Goal: Task Accomplishment & Management: Manage account settings

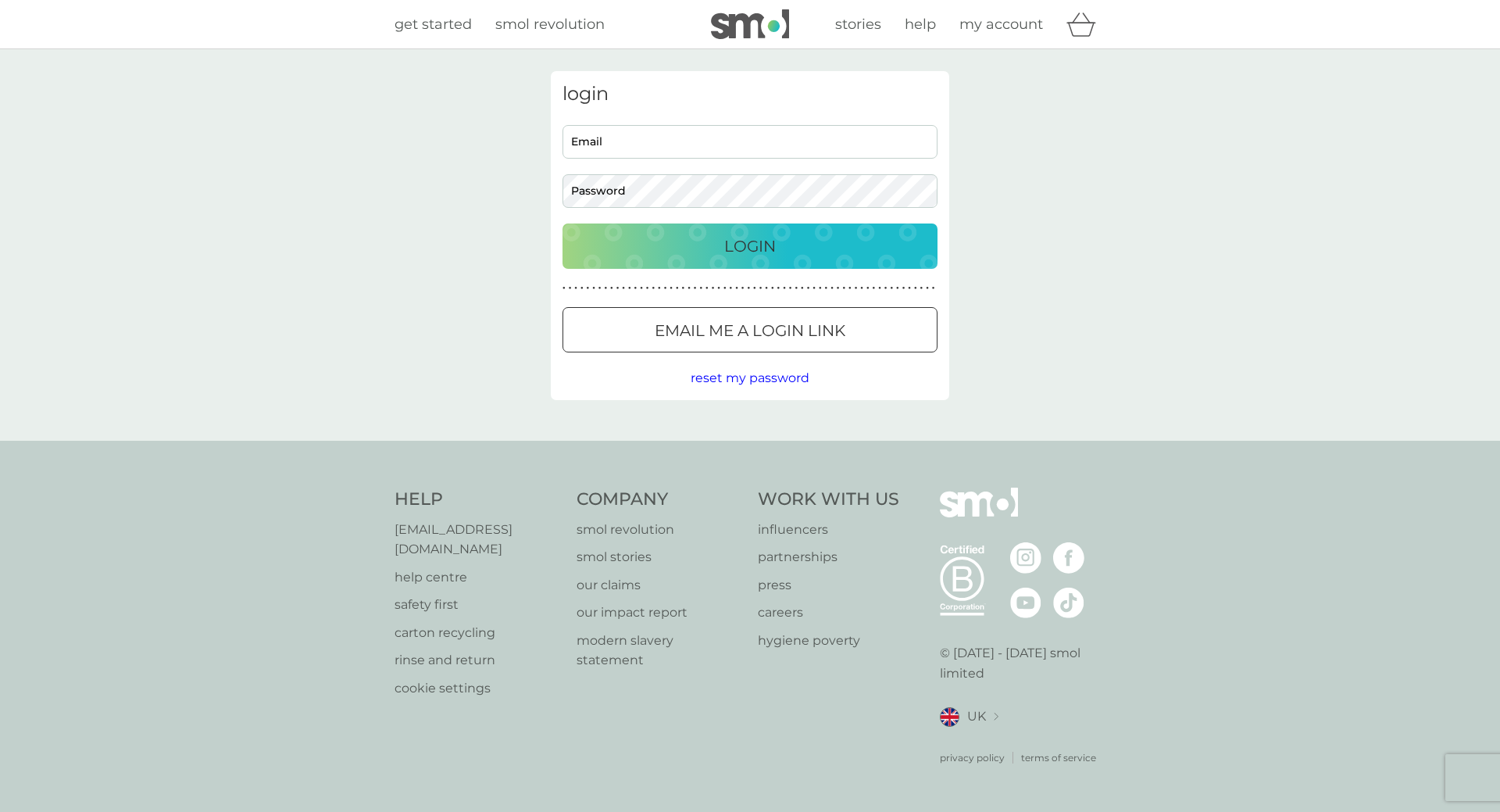
type input "[EMAIL_ADDRESS][DOMAIN_NAME]"
click at [699, 255] on div "Login" at bounding box center [749, 245] width 344 height 25
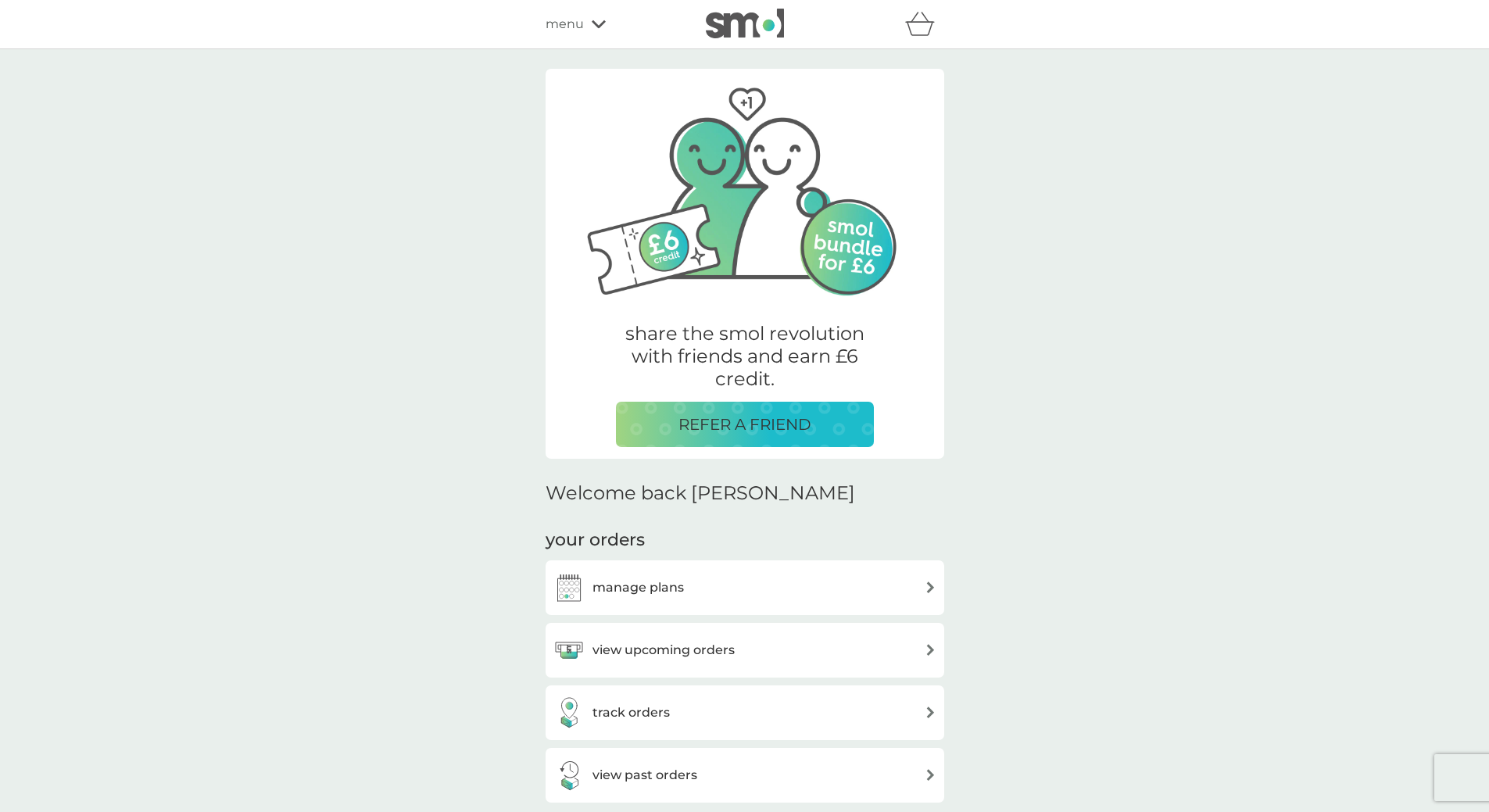
click at [636, 584] on h3 "manage plans" at bounding box center [638, 587] width 92 height 20
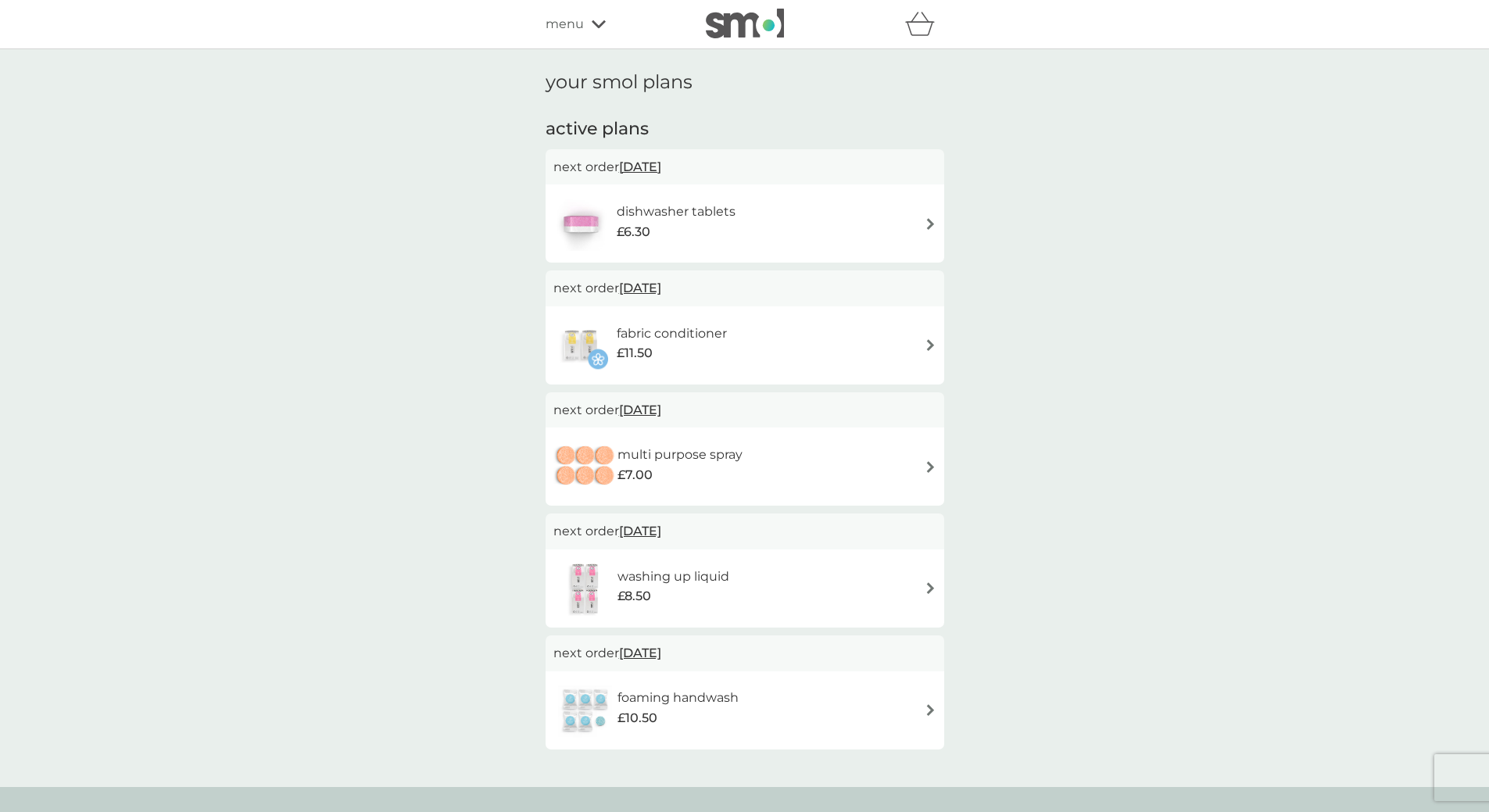
click at [707, 207] on h6 "dishwasher tablets" at bounding box center [676, 211] width 119 height 20
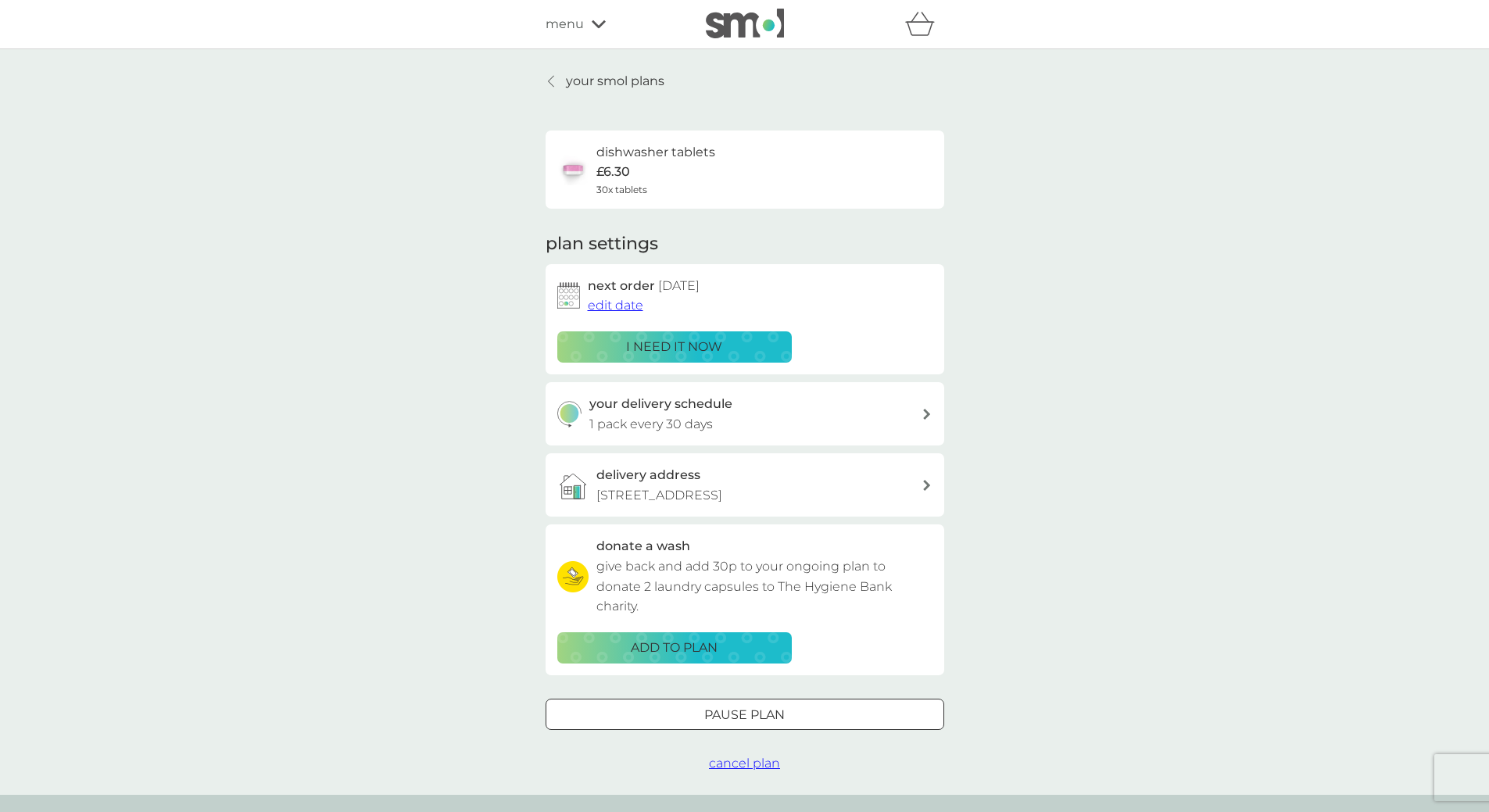
click at [624, 307] on span "edit date" at bounding box center [615, 305] width 56 height 14
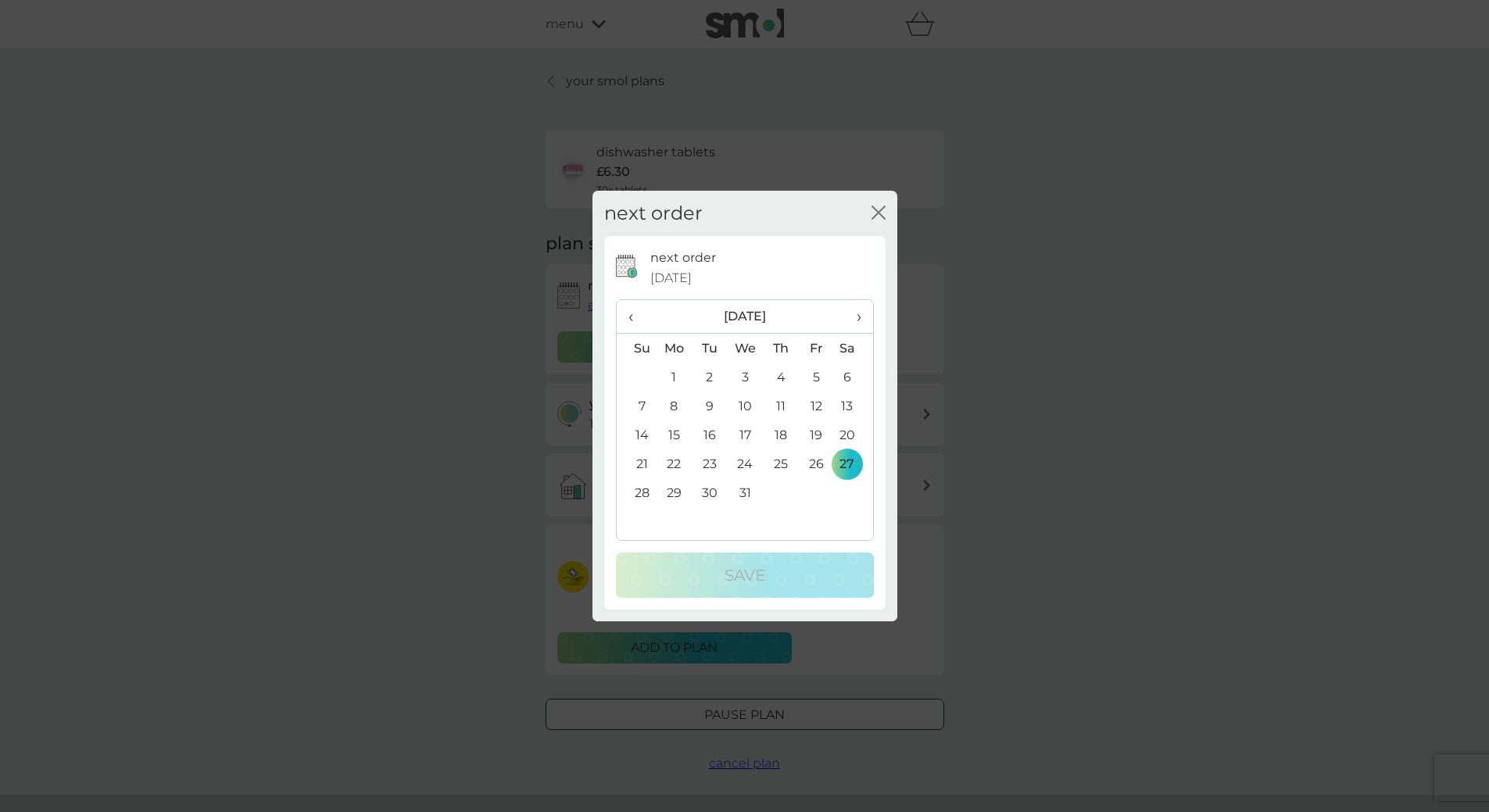
click at [862, 317] on th "›" at bounding box center [852, 317] width 39 height 34
click at [634, 318] on span "‹" at bounding box center [637, 316] width 16 height 33
click at [633, 311] on span "‹" at bounding box center [637, 316] width 16 height 33
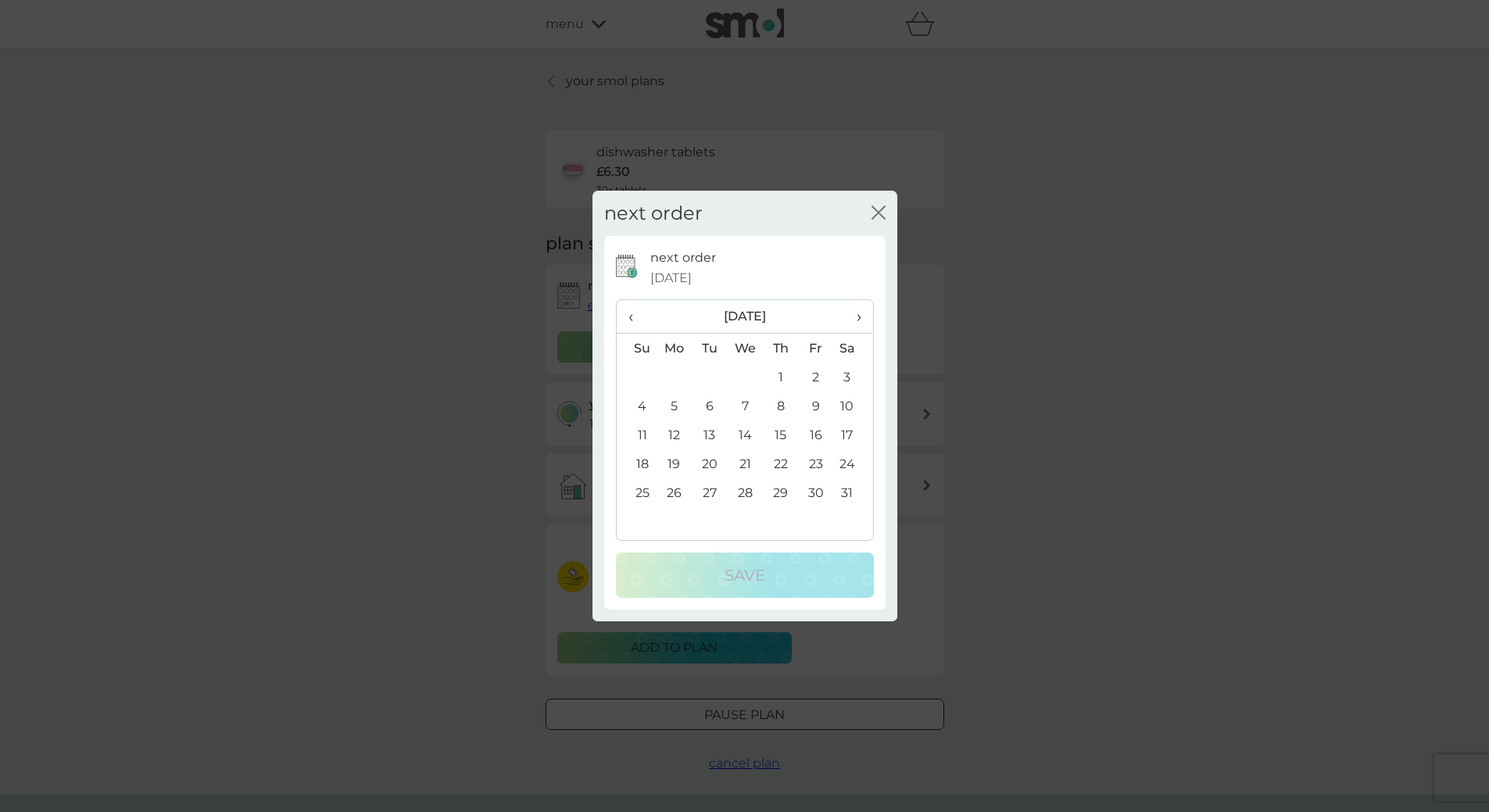
click at [844, 495] on td "31" at bounding box center [852, 493] width 39 height 29
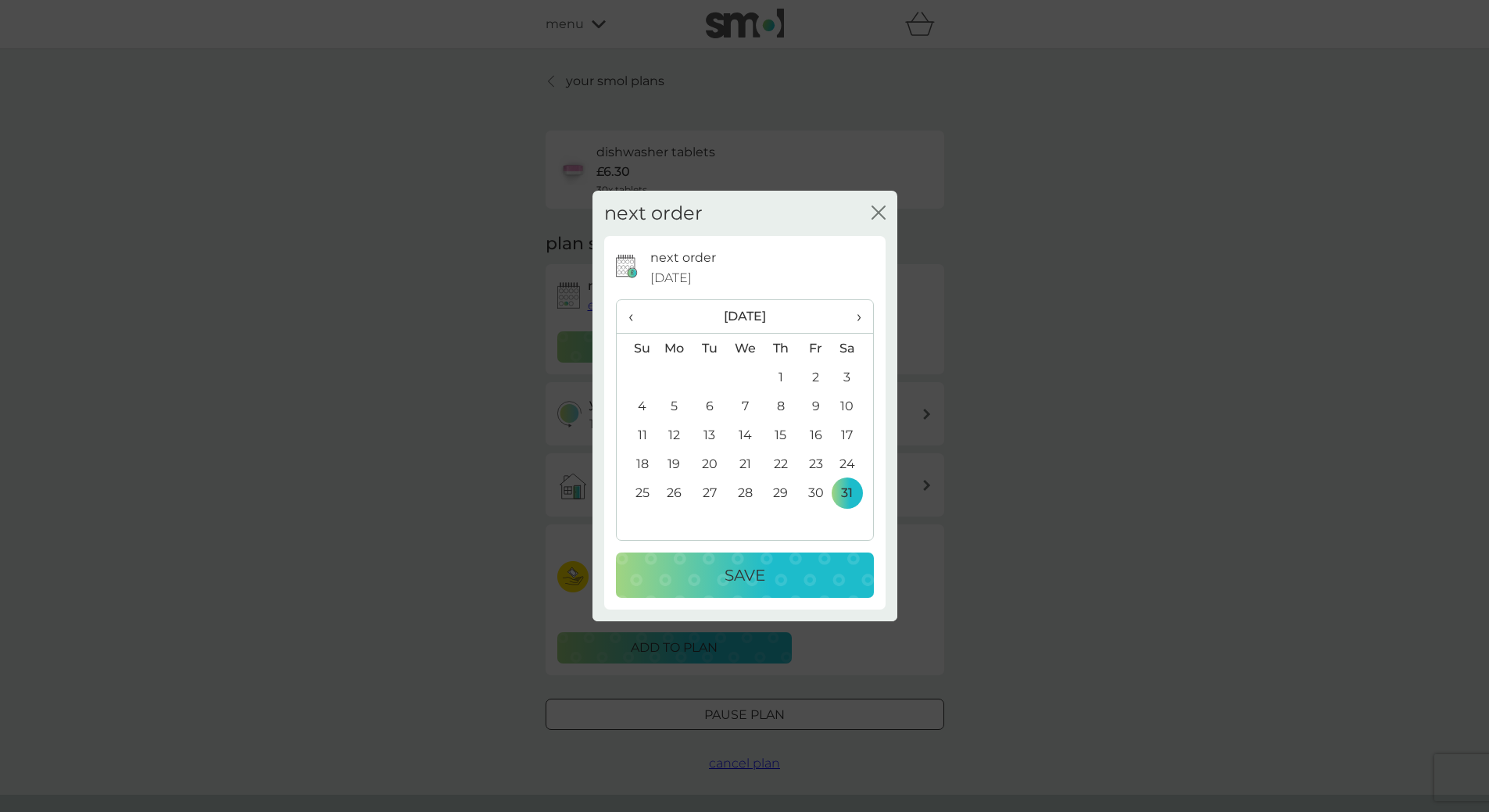
click at [806, 564] on div "Save" at bounding box center [744, 575] width 227 height 25
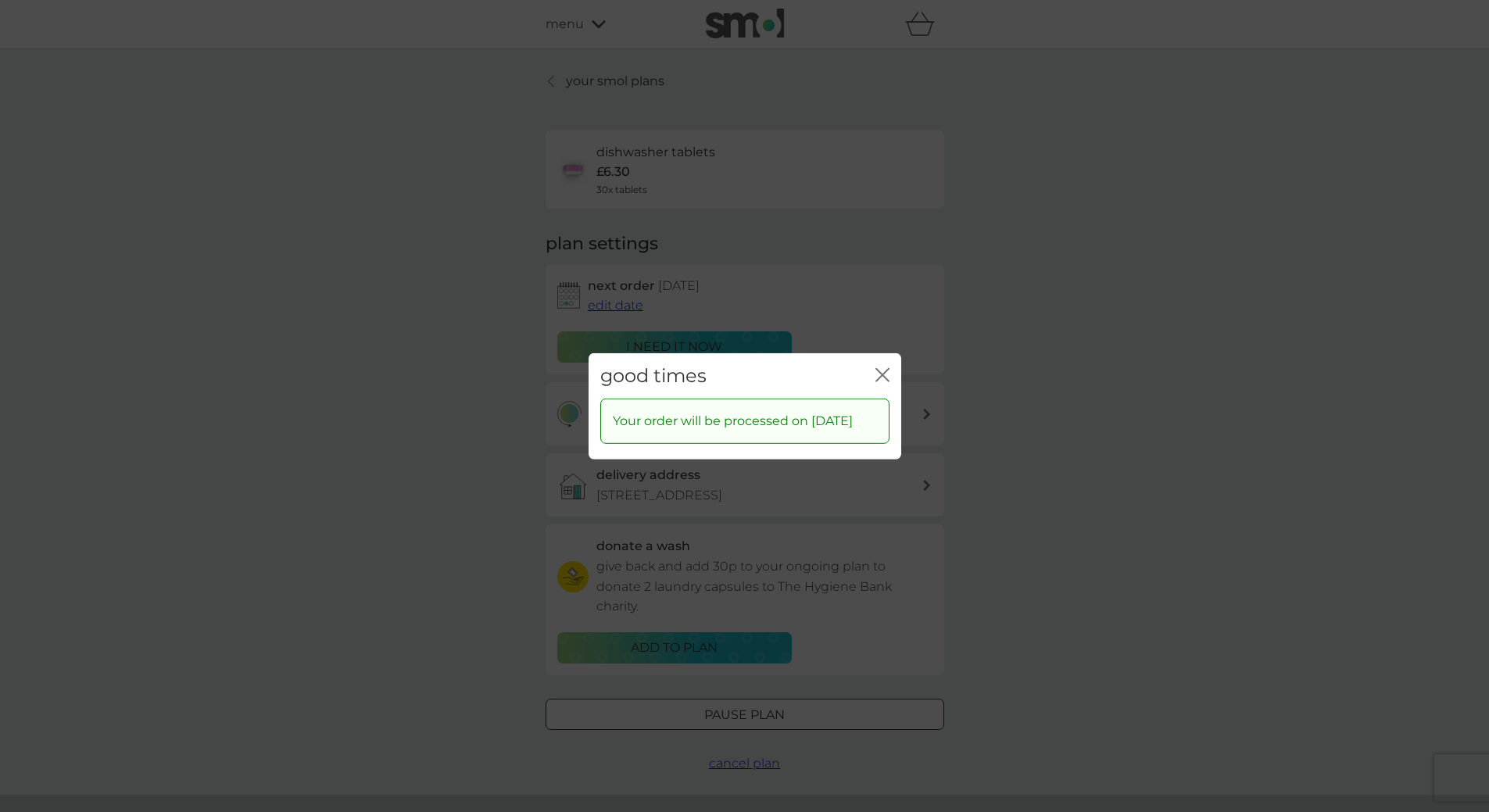
click at [882, 368] on icon "close" at bounding box center [885, 374] width 6 height 13
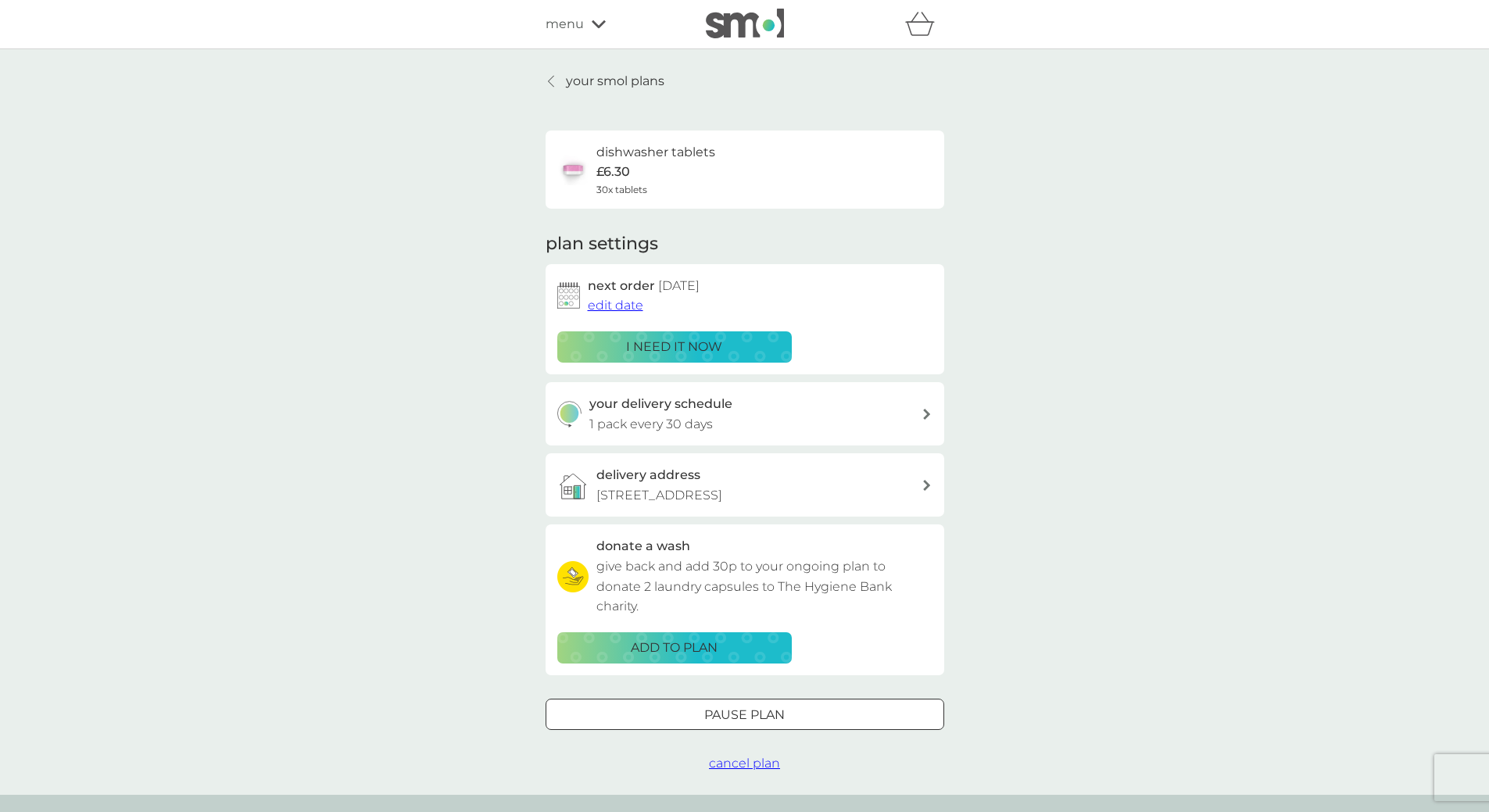
click at [579, 78] on p "your smol plans" at bounding box center [615, 80] width 98 height 20
